Goal: Task Accomplishment & Management: Manage account settings

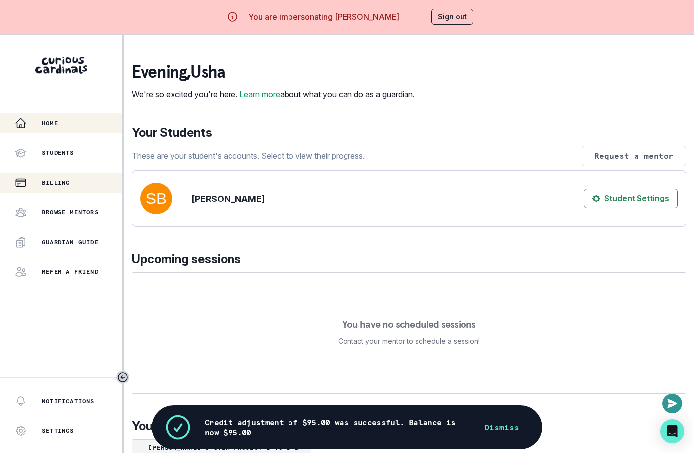
click at [83, 183] on div "Billing" at bounding box center [68, 183] width 107 height 12
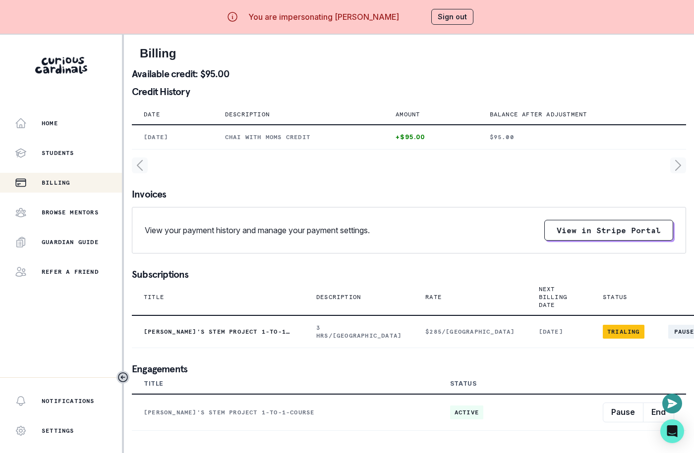
click at [442, 19] on button "Sign out" at bounding box center [452, 17] width 42 height 16
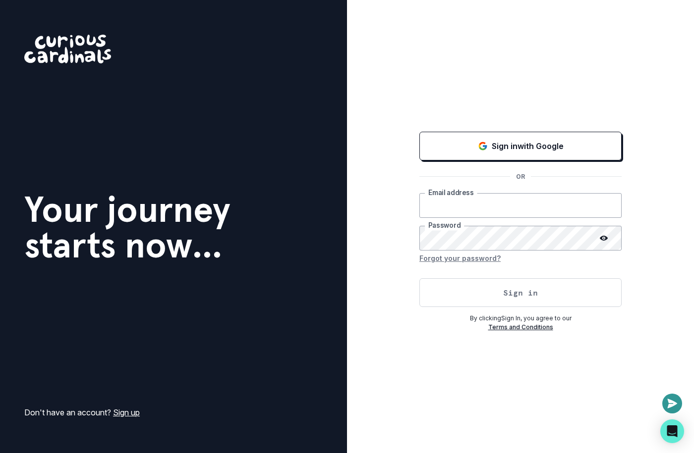
type input "[EMAIL_ADDRESS][DOMAIN_NAME]"
click at [494, 297] on button "Sign in" at bounding box center [520, 292] width 202 height 29
